Goal: Check status

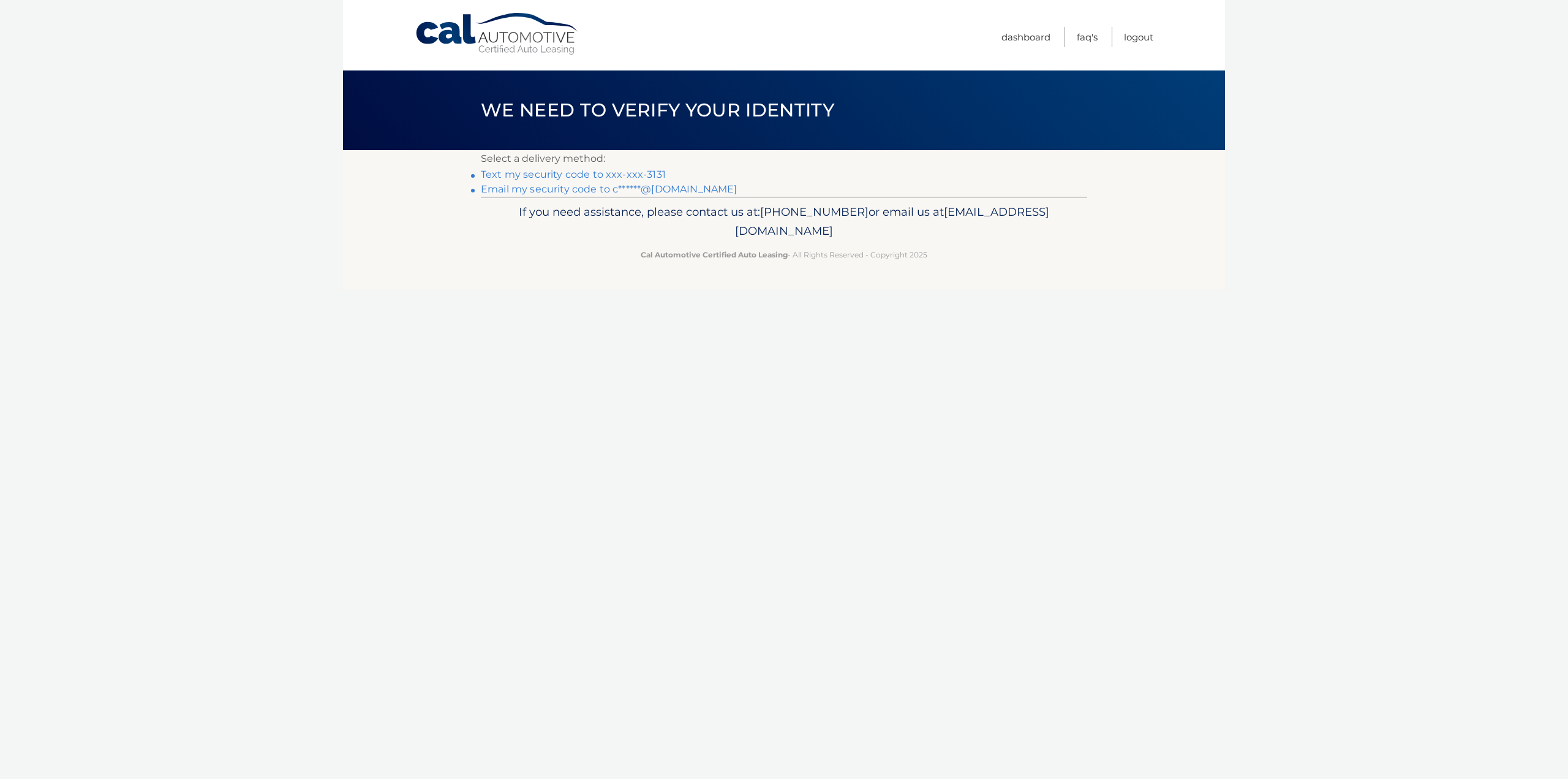
click at [558, 176] on link "Text my security code to xxx-xxx-3131" at bounding box center [573, 174] width 185 height 12
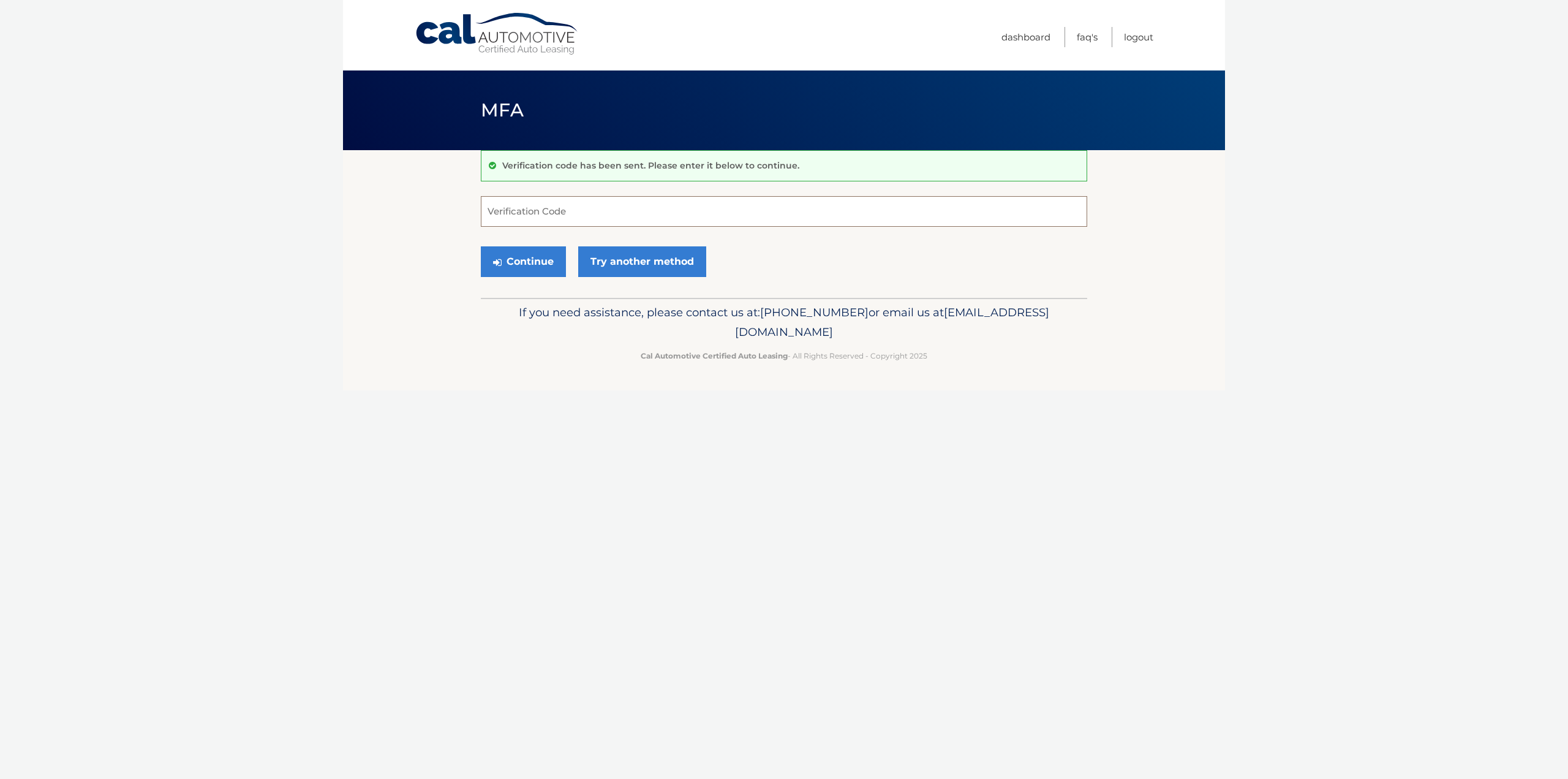
click at [506, 216] on input "Verification Code" at bounding box center [784, 211] width 606 height 30
type input "028411"
click at [528, 258] on button "Continue" at bounding box center [523, 261] width 85 height 30
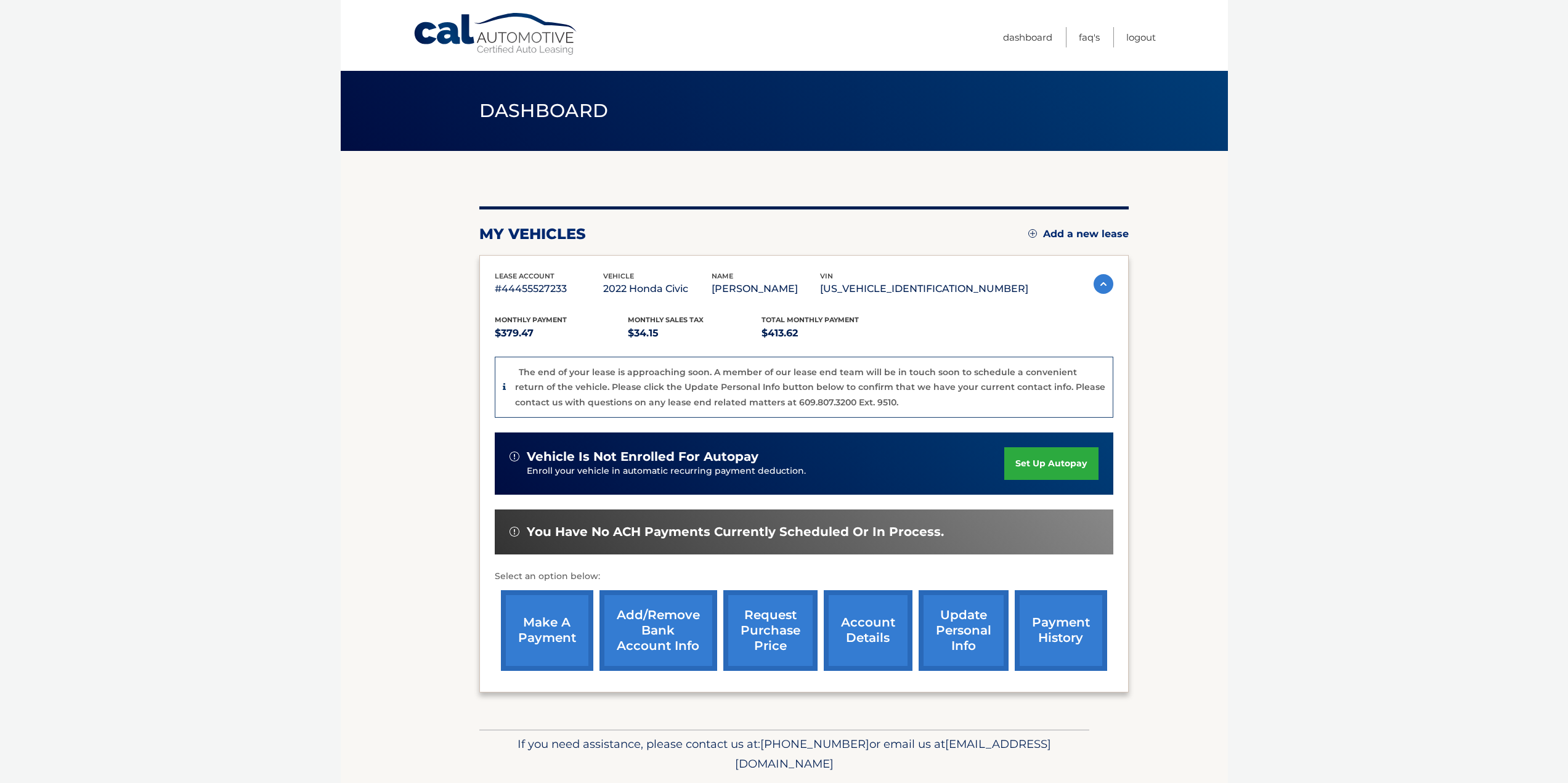
click at [866, 633] on link "account details" at bounding box center [868, 630] width 89 height 81
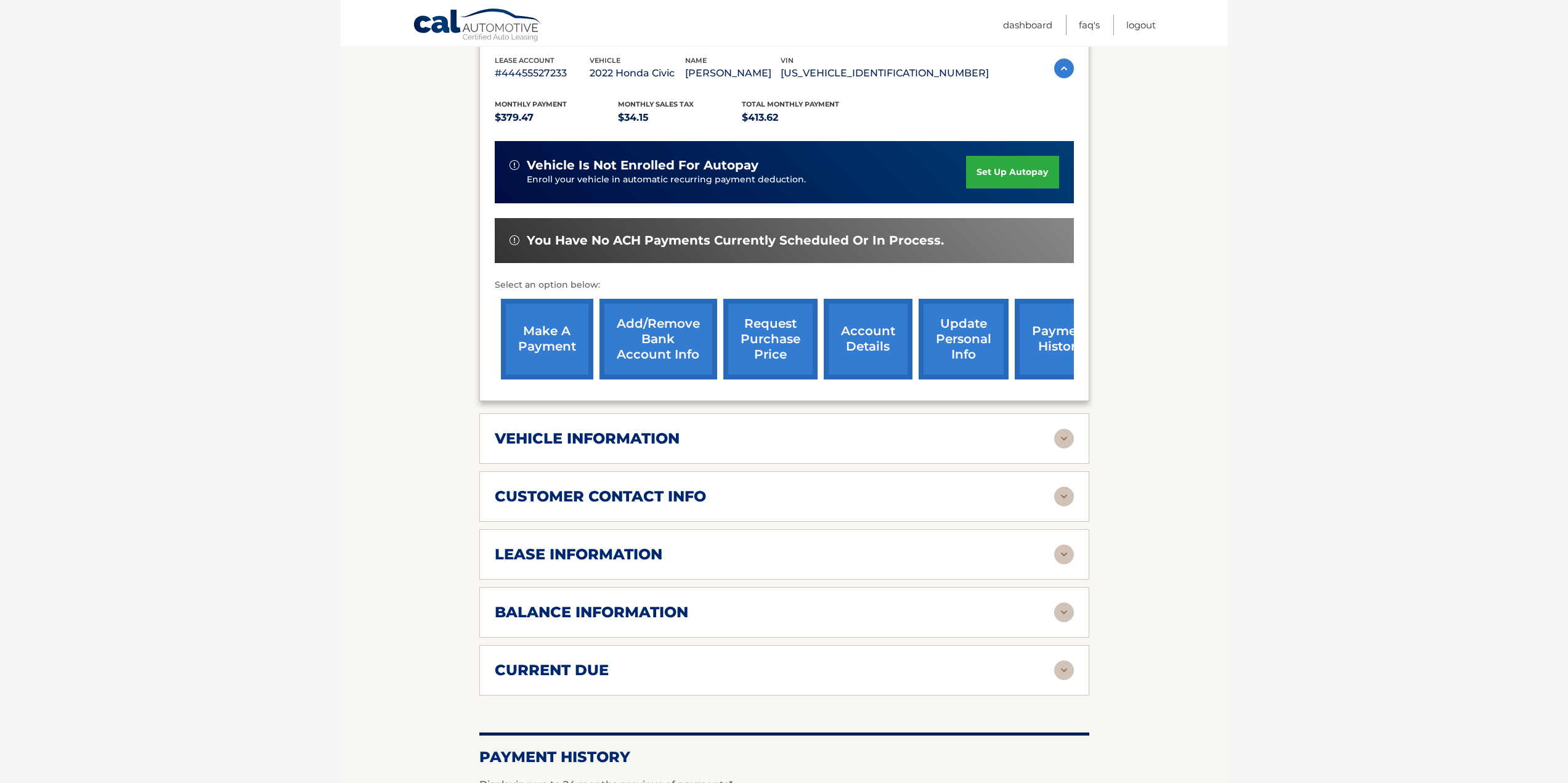
scroll to position [370, 0]
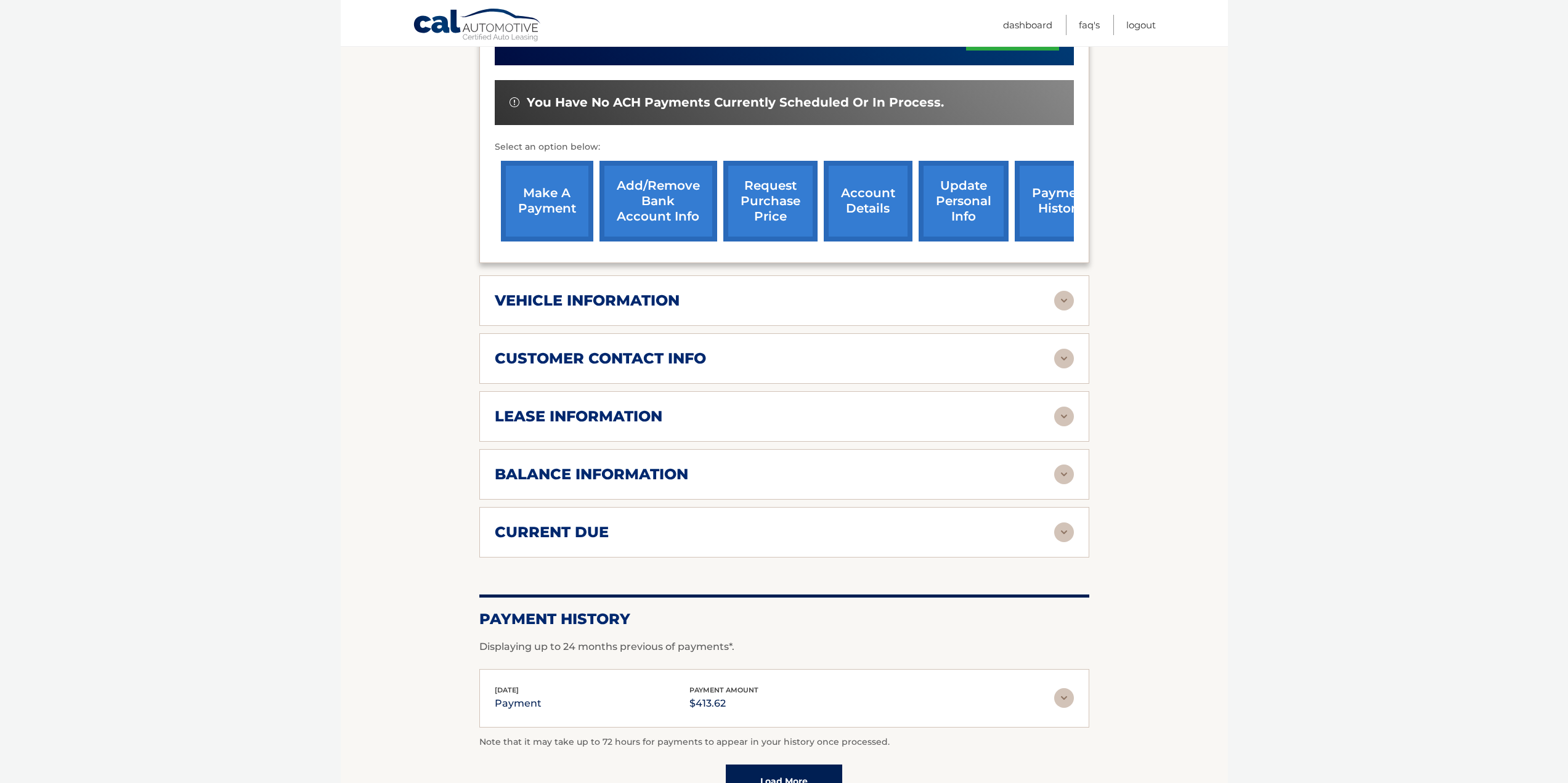
click at [624, 470] on h2 "balance information" at bounding box center [591, 474] width 194 height 19
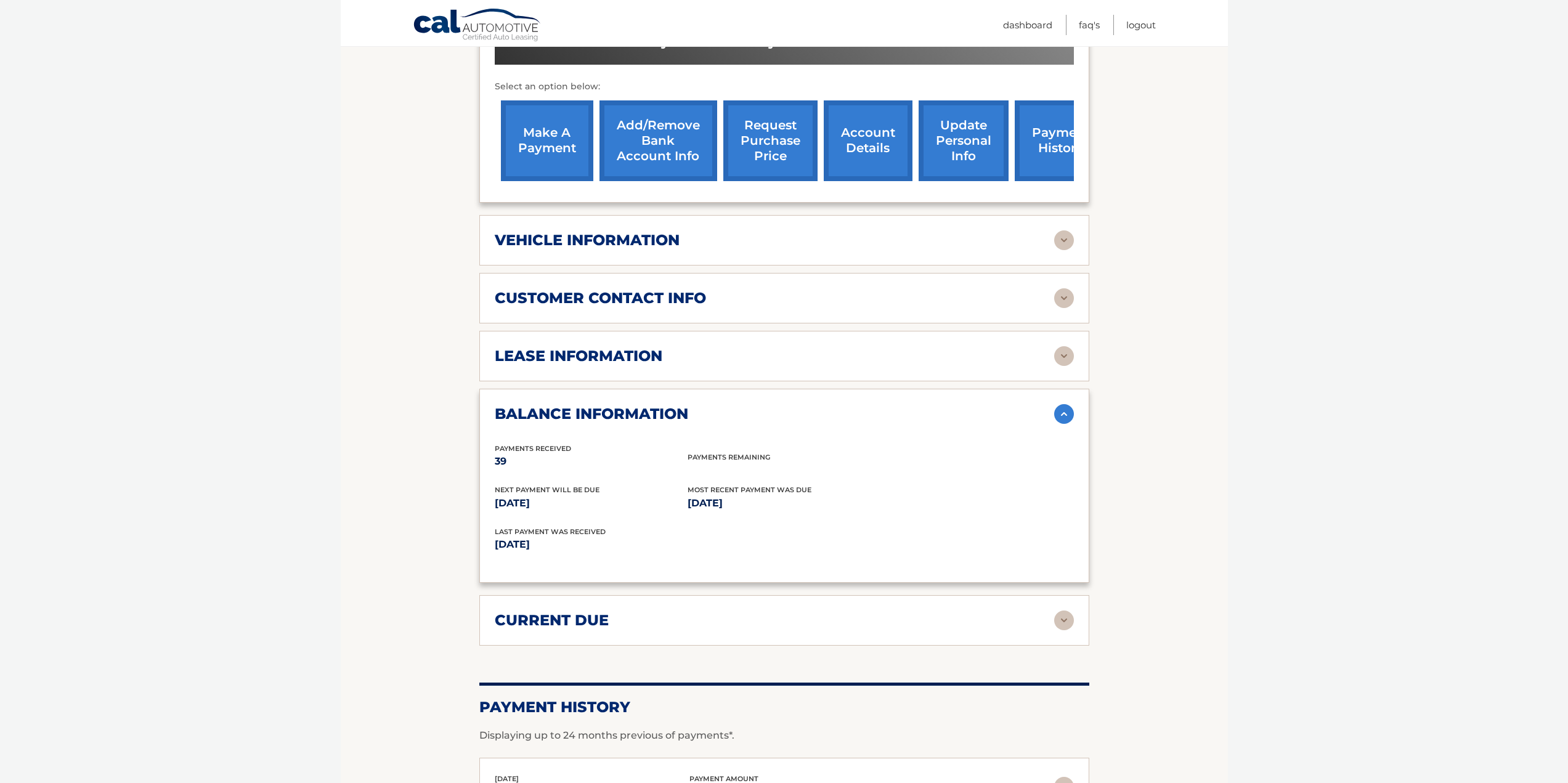
scroll to position [431, 0]
click at [659, 357] on h2 "lease information" at bounding box center [579, 355] width 168 height 19
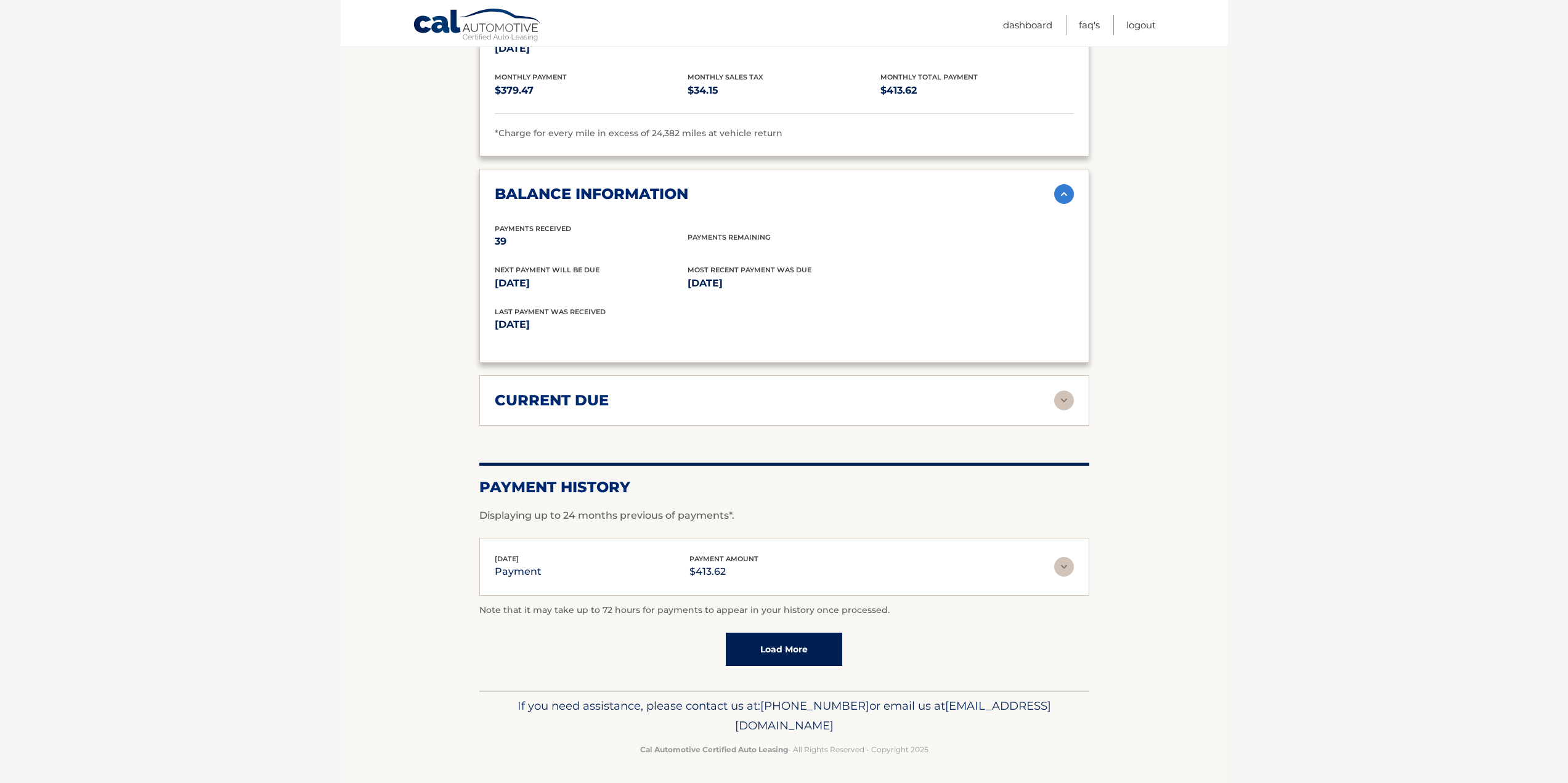
scroll to position [882, 0]
click at [797, 643] on link "Load More" at bounding box center [784, 648] width 117 height 33
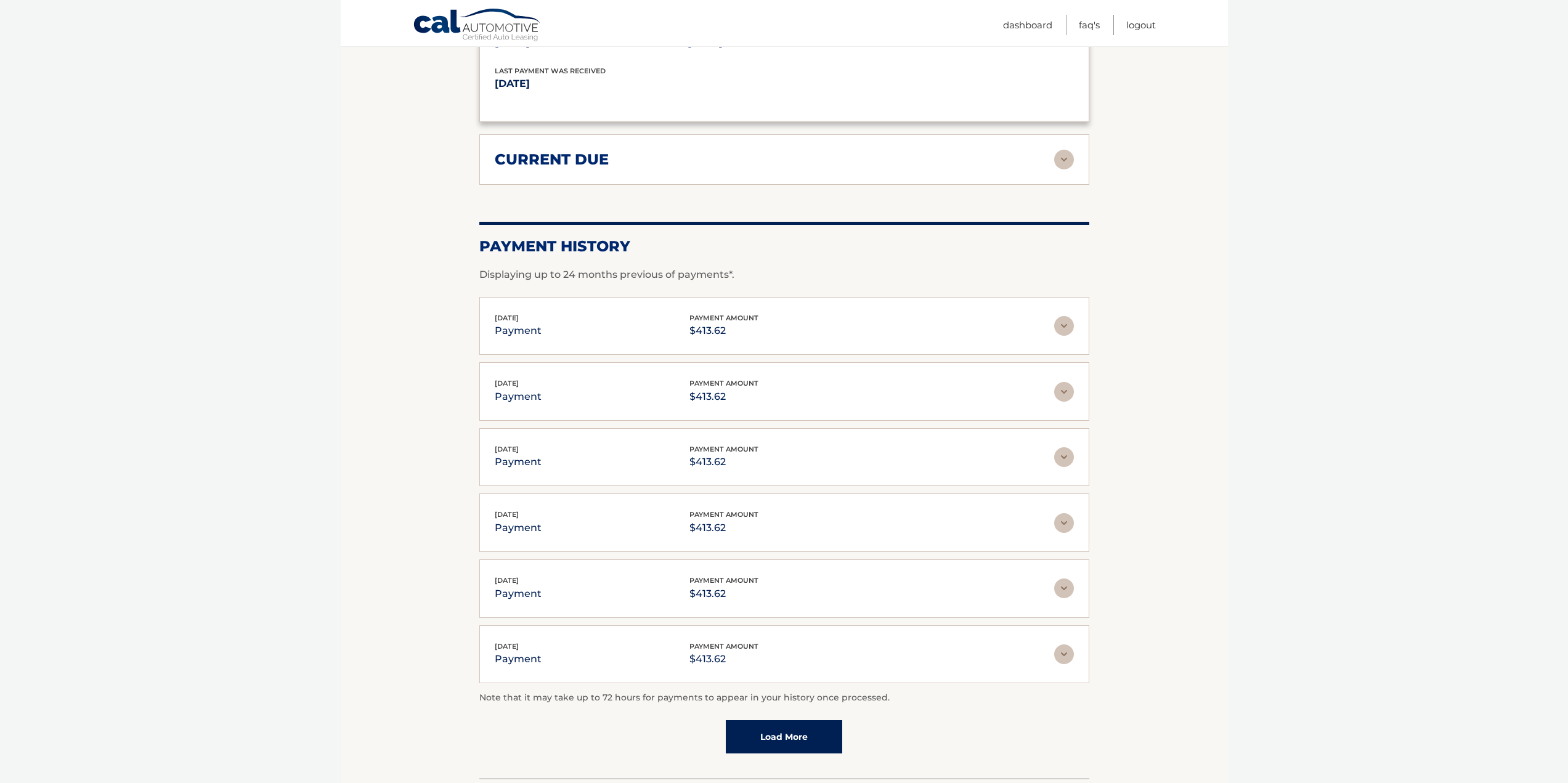
scroll to position [1210, 0]
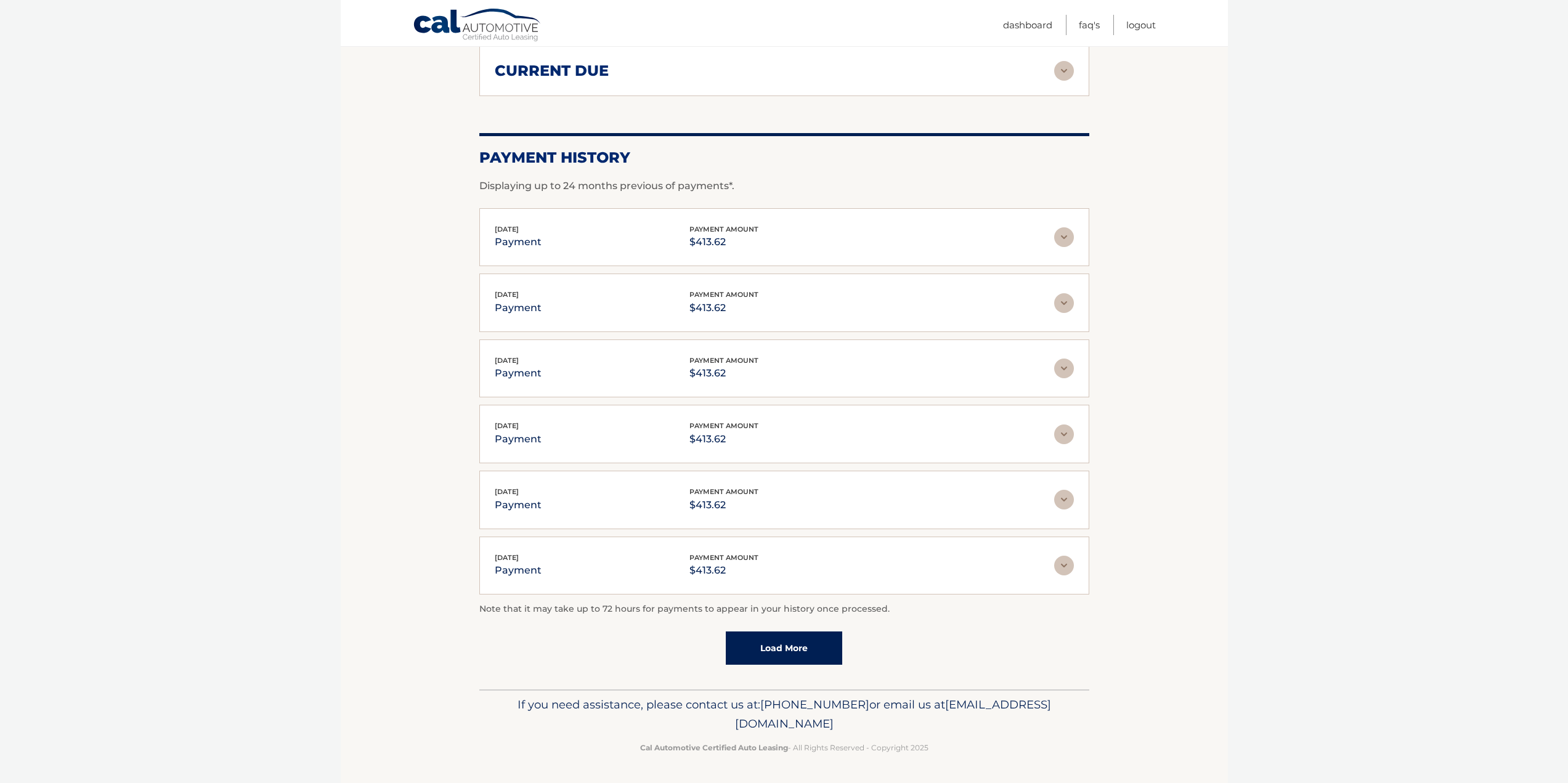
click at [773, 638] on link "Load More" at bounding box center [784, 648] width 117 height 33
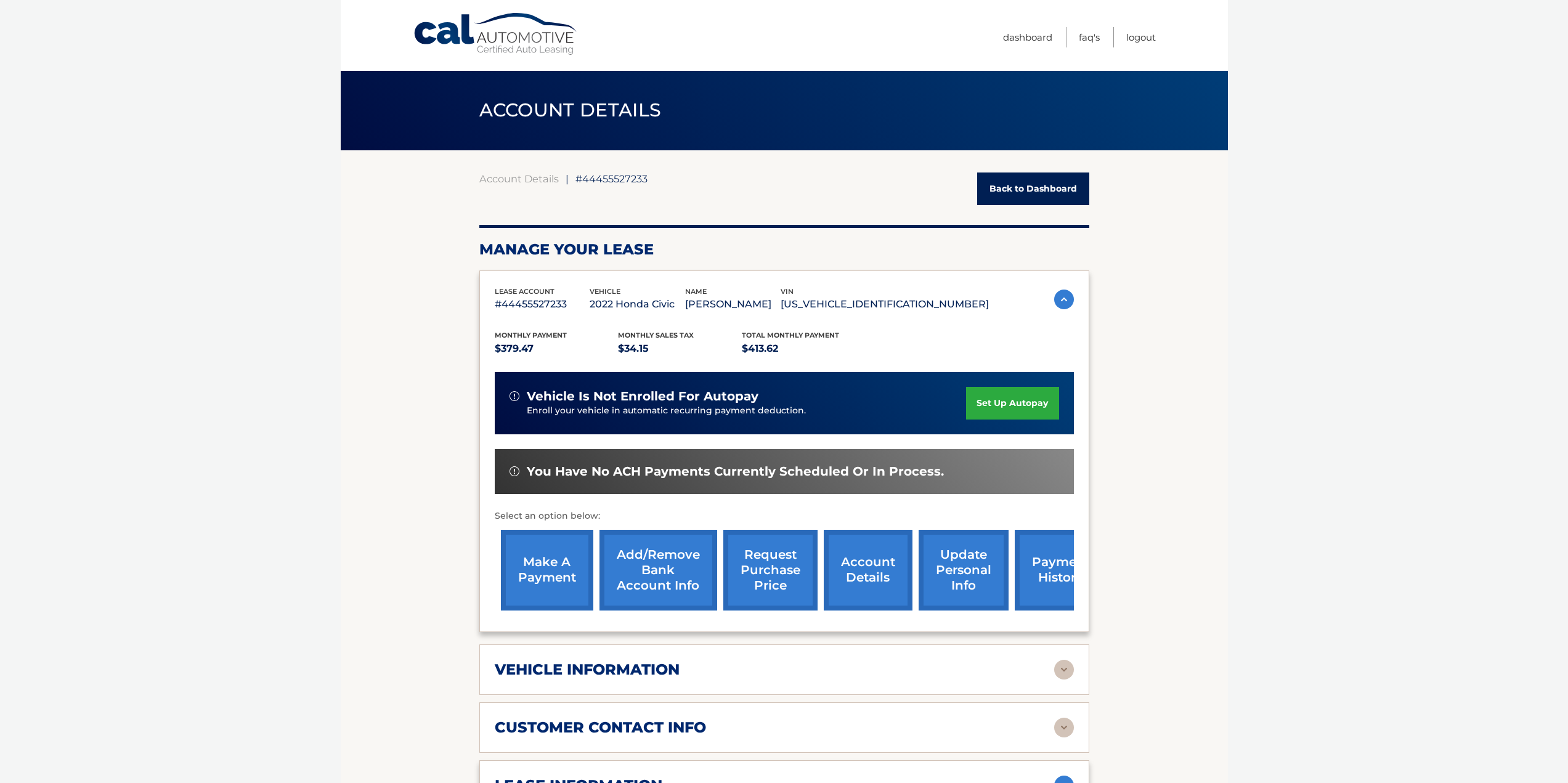
scroll to position [0, 0]
